Goal: Task Accomplishment & Management: Complete application form

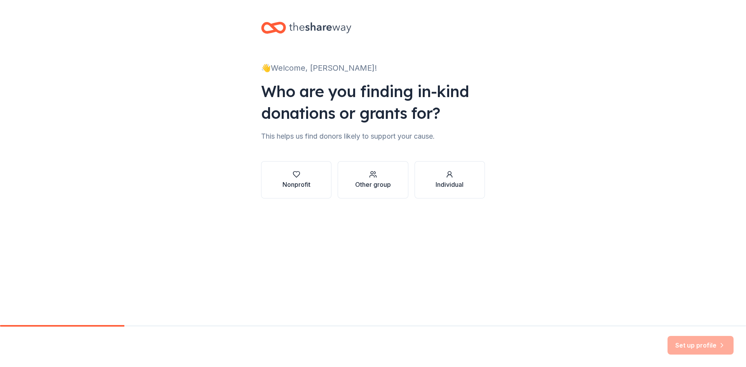
click at [301, 184] on div "Nonprofit" at bounding box center [296, 184] width 28 height 9
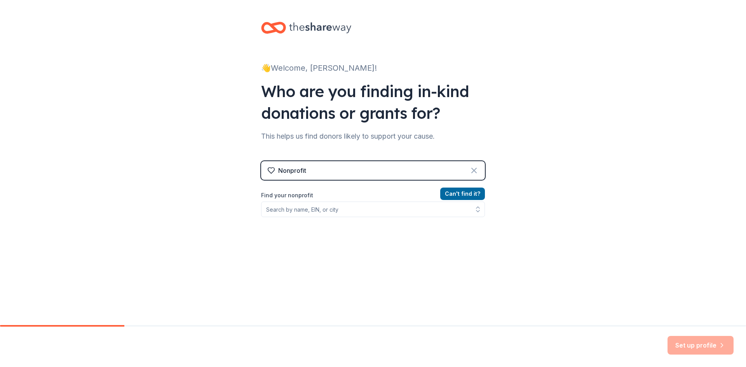
click at [470, 173] on icon at bounding box center [473, 170] width 9 height 9
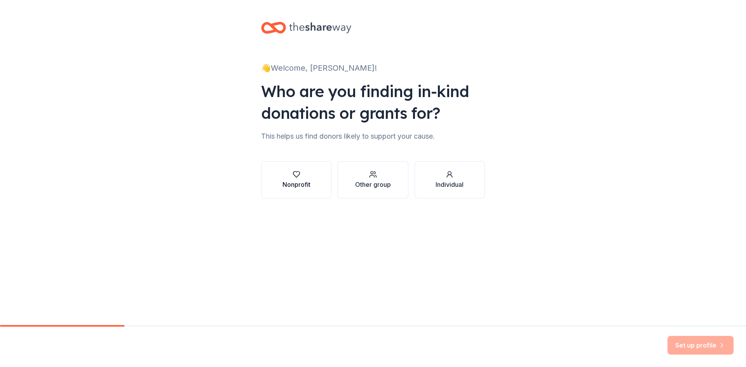
click at [323, 186] on button "Nonprofit" at bounding box center [296, 179] width 70 height 37
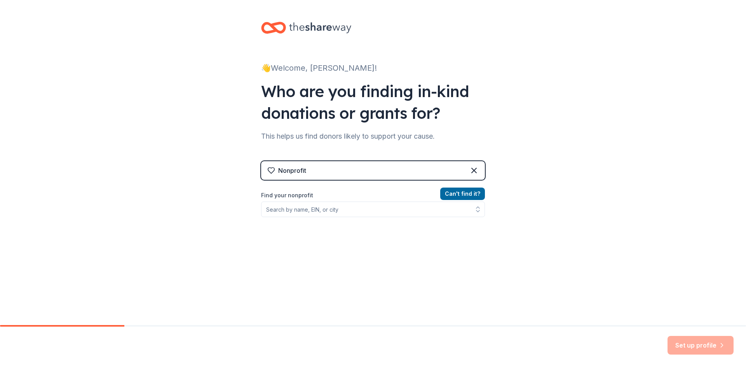
click at [322, 178] on div "Nonprofit" at bounding box center [373, 170] width 224 height 19
click at [323, 209] on input "Find your nonprofit" at bounding box center [373, 210] width 224 height 16
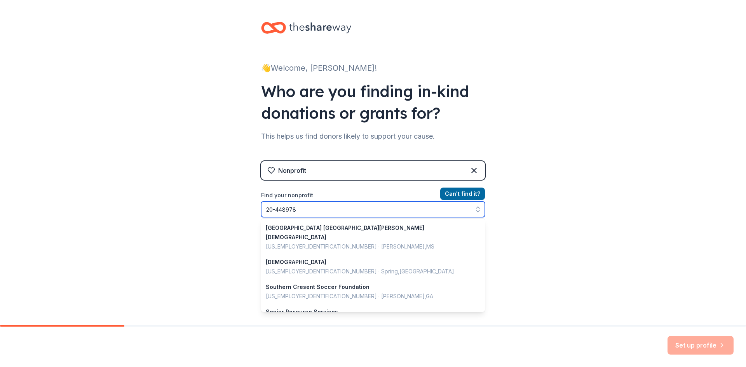
type input "[US_EMPLOYER_IDENTIFICATION_NUMBER]"
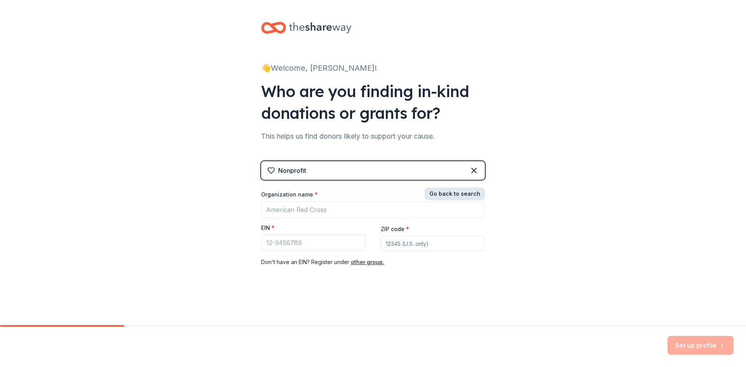
click at [457, 195] on button "Go back to search" at bounding box center [455, 194] width 60 height 12
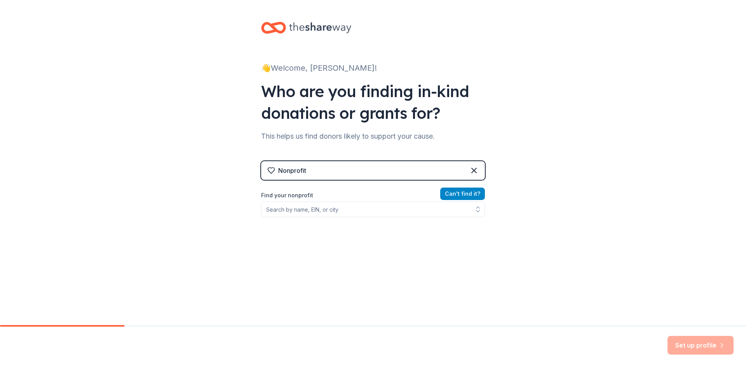
click at [458, 196] on button "Can ' t find it?" at bounding box center [462, 194] width 45 height 12
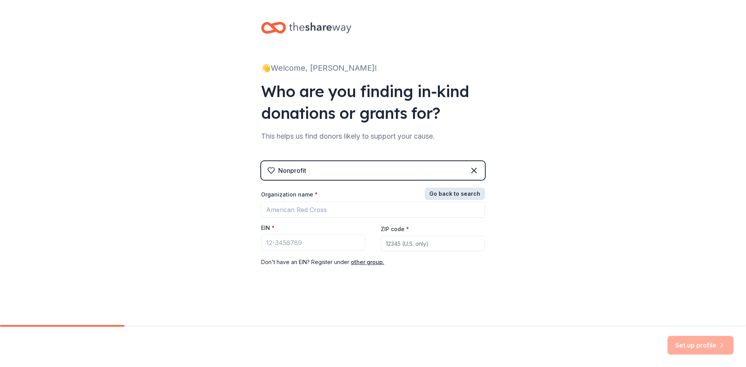
click at [442, 195] on button "Go back to search" at bounding box center [455, 194] width 60 height 12
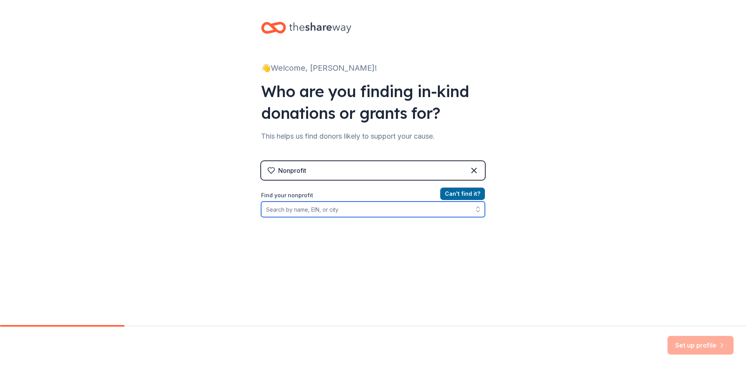
click at [283, 207] on input "Find your nonprofit" at bounding box center [373, 210] width 224 height 16
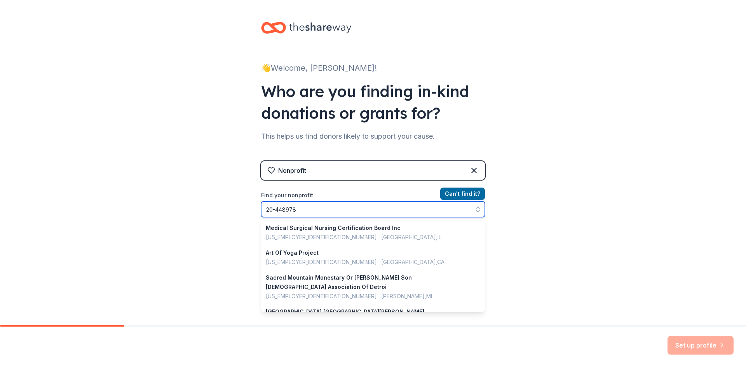
scroll to position [374, 0]
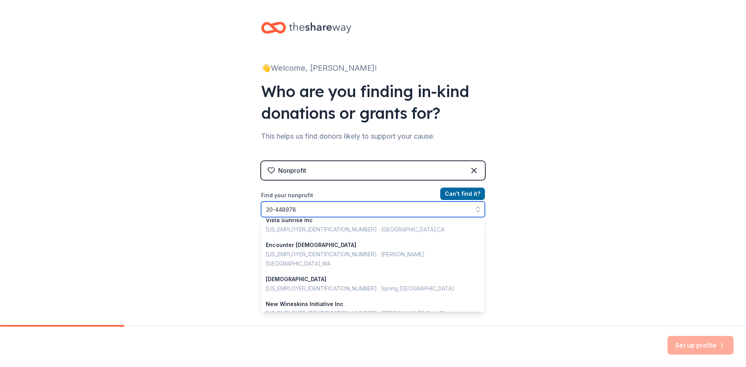
type input "[US_EMPLOYER_IDENTIFICATION_NUMBER]"
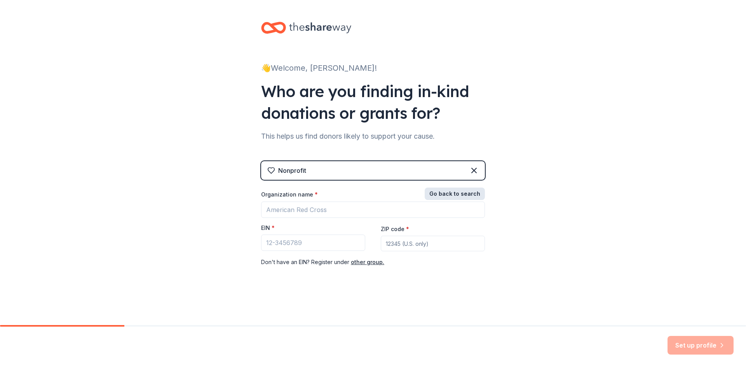
click at [446, 197] on button "Go back to search" at bounding box center [455, 194] width 60 height 12
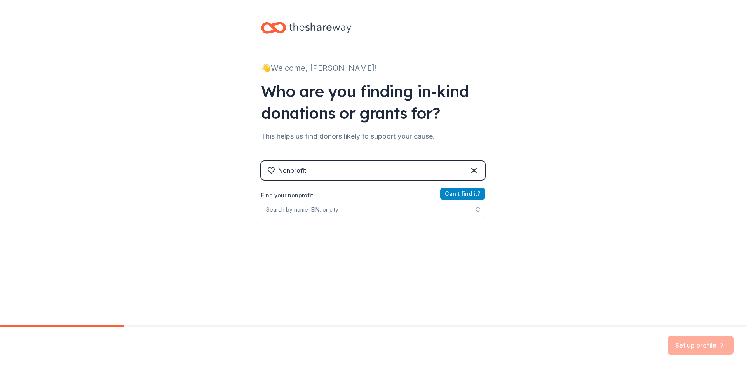
click at [446, 197] on button "Can ' t find it?" at bounding box center [462, 194] width 45 height 12
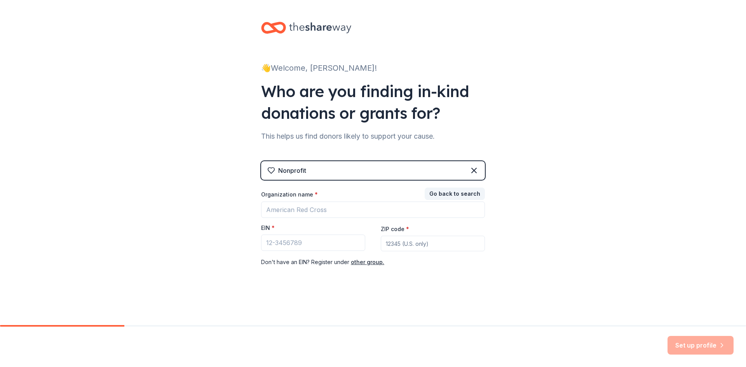
click at [479, 173] on div "Nonprofit" at bounding box center [373, 170] width 224 height 19
click at [472, 172] on icon at bounding box center [474, 170] width 5 height 5
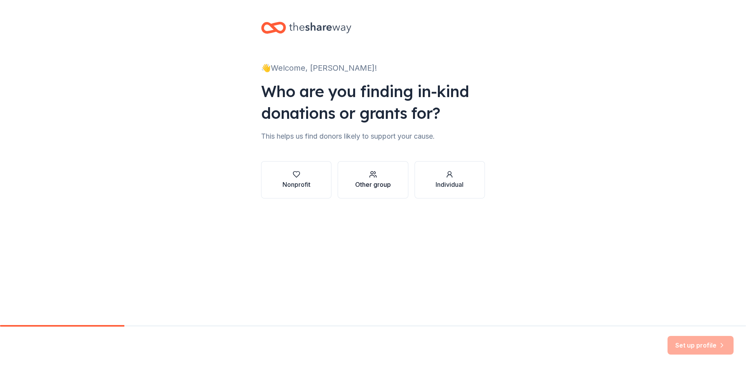
click at [363, 183] on div "Other group" at bounding box center [373, 184] width 36 height 9
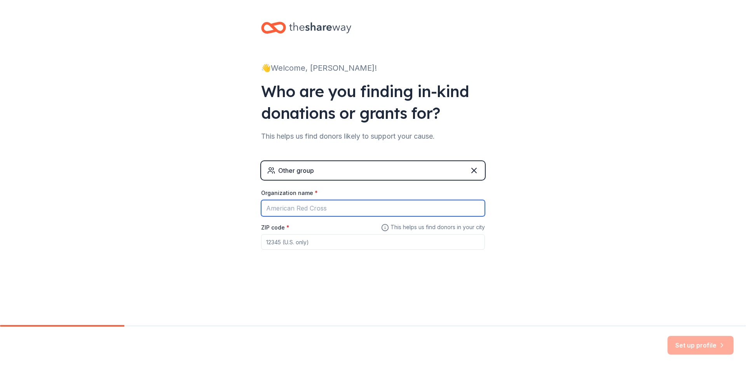
click at [330, 211] on input "Organization name *" at bounding box center [373, 208] width 224 height 16
type input "treatment center of america inc"
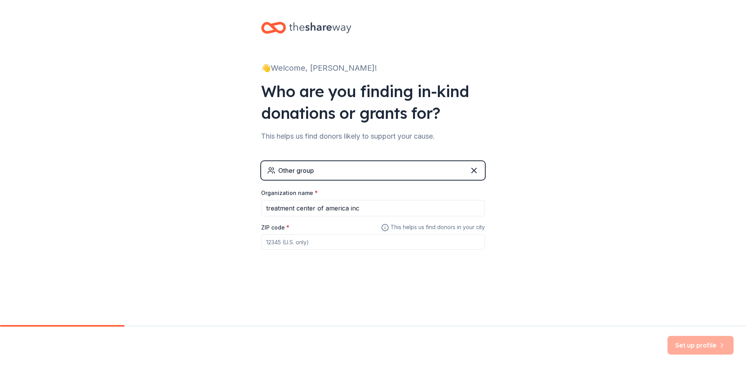
click at [299, 230] on div "ZIP code *" at bounding box center [373, 237] width 224 height 28
click at [295, 226] on div "ZIP code *" at bounding box center [373, 237] width 224 height 28
click at [283, 243] on input "ZIP code *" at bounding box center [373, 242] width 224 height 16
type input "21217"
click at [681, 340] on button "Set up profile" at bounding box center [700, 345] width 66 height 19
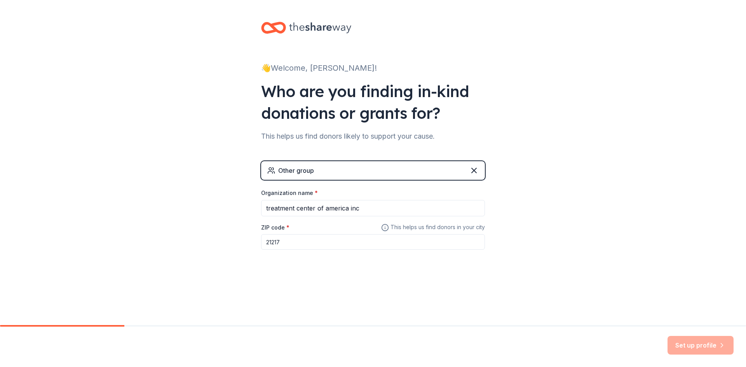
click at [292, 230] on div "ZIP code * 21217" at bounding box center [373, 237] width 224 height 28
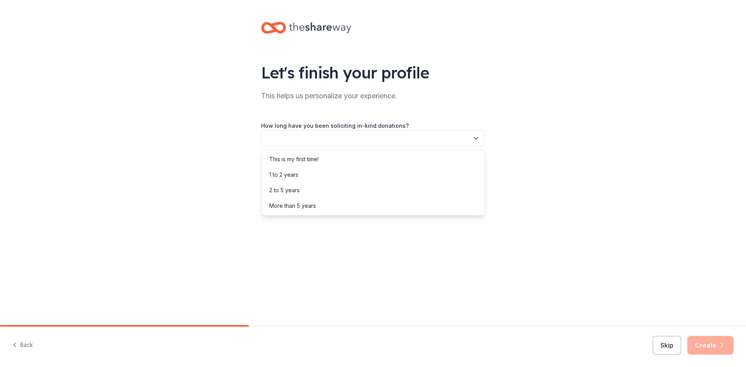
click at [475, 141] on icon "button" at bounding box center [476, 138] width 8 height 8
click at [307, 206] on div "More than 5 years" at bounding box center [292, 205] width 47 height 9
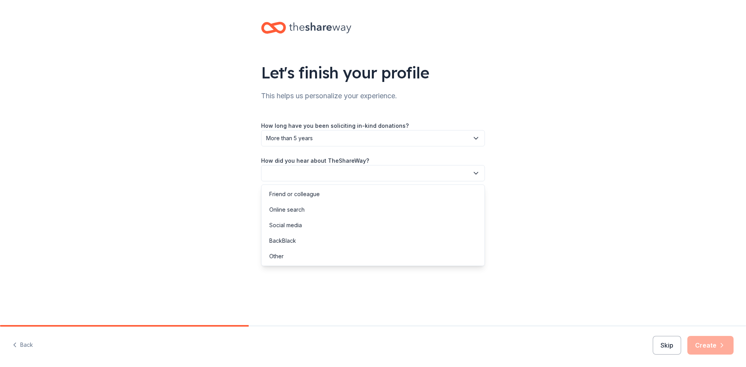
click at [473, 175] on icon "button" at bounding box center [476, 173] width 8 height 8
click at [304, 208] on div "Online search" at bounding box center [286, 209] width 35 height 9
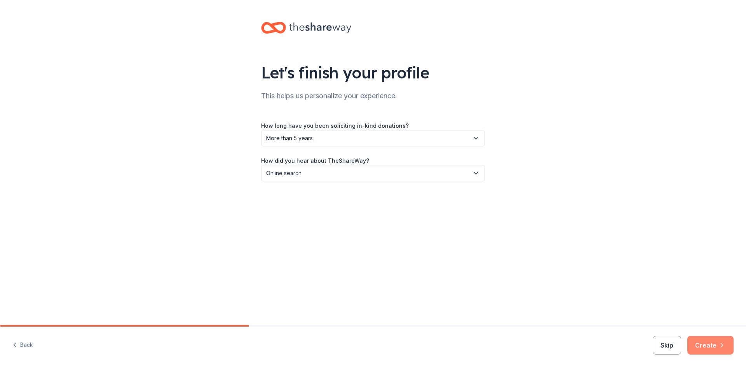
click at [712, 344] on button "Create" at bounding box center [710, 345] width 46 height 19
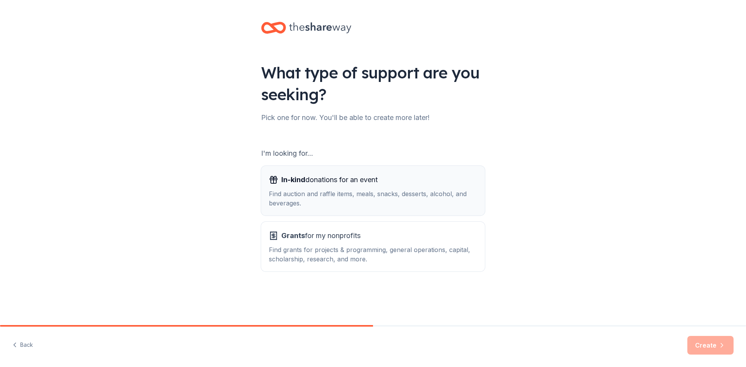
click at [430, 195] on div "Find auction and raffle items, meals, snacks, desserts, alcohol, and beverages." at bounding box center [373, 198] width 208 height 19
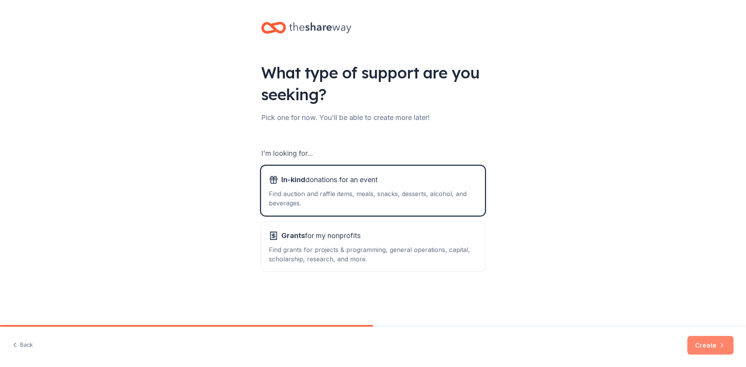
click at [707, 338] on button "Create" at bounding box center [710, 345] width 46 height 19
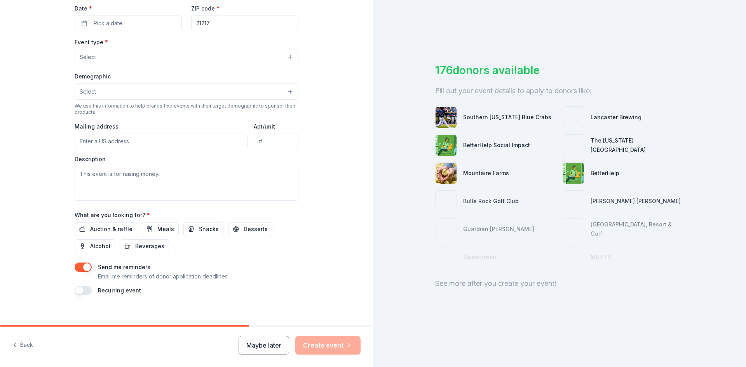
scroll to position [192, 0]
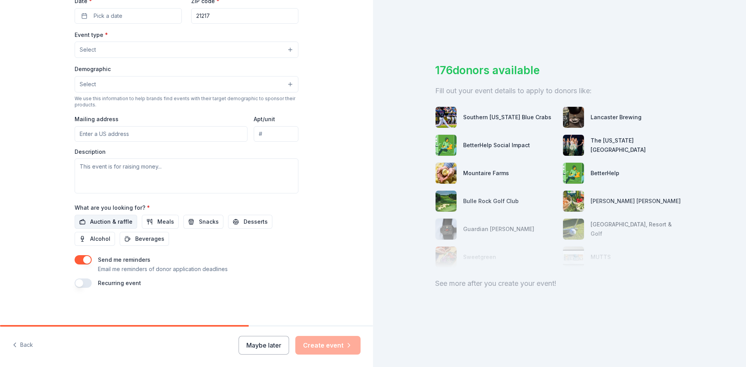
click at [104, 221] on span "Auction & raffle" at bounding box center [111, 221] width 42 height 9
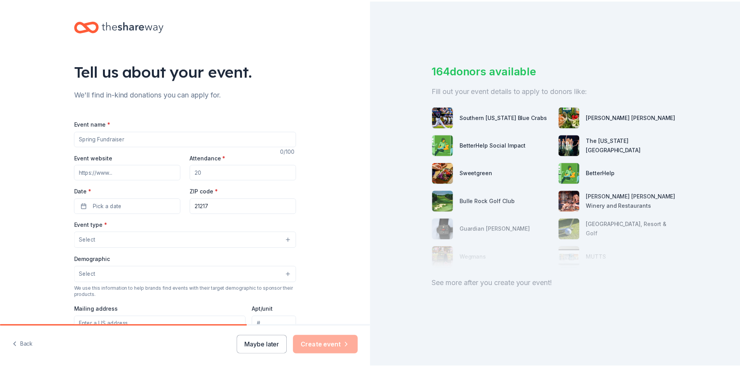
scroll to position [0, 0]
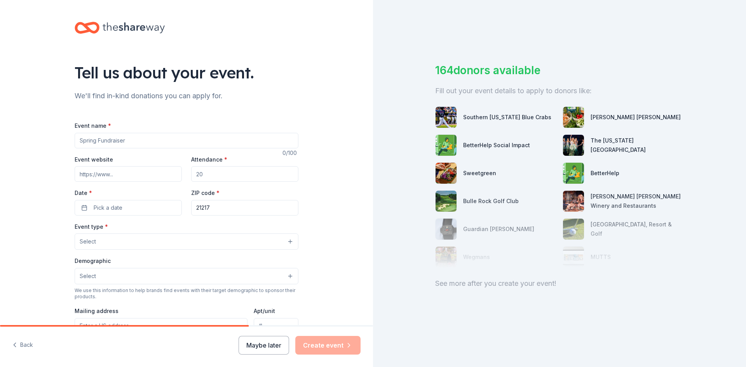
click at [128, 142] on input "Event name *" at bounding box center [187, 141] width 224 height 16
click at [280, 342] on button "Maybe later" at bounding box center [263, 345] width 50 height 19
